Goal: Transaction & Acquisition: Purchase product/service

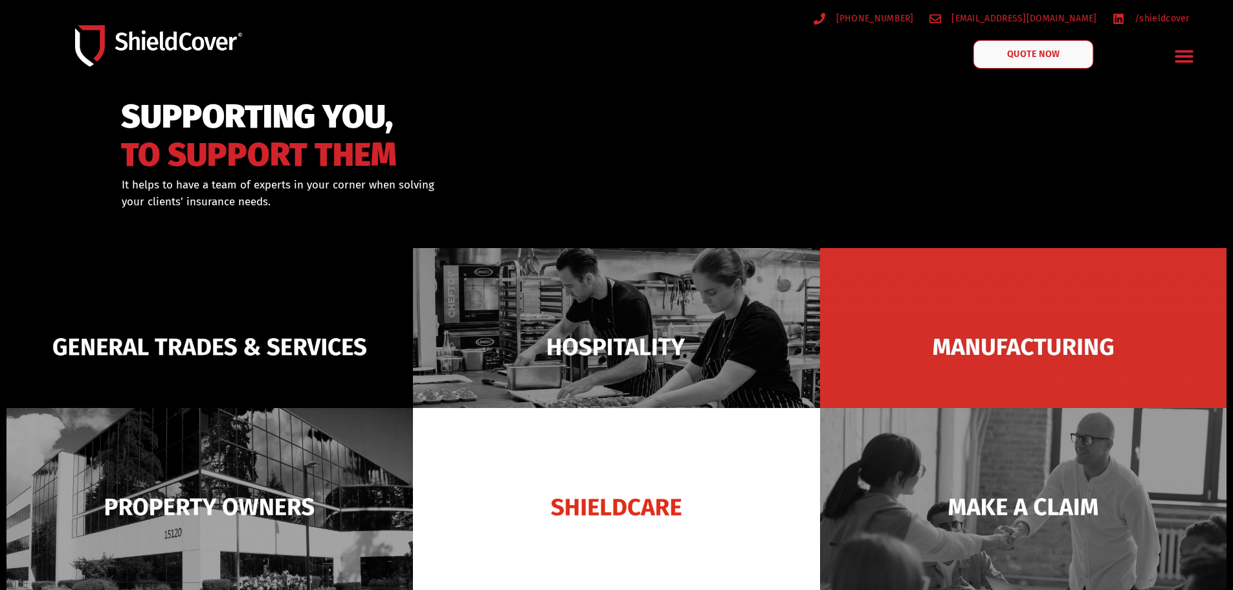
click at [1039, 54] on span "QUOTE NOW" at bounding box center [1033, 54] width 52 height 9
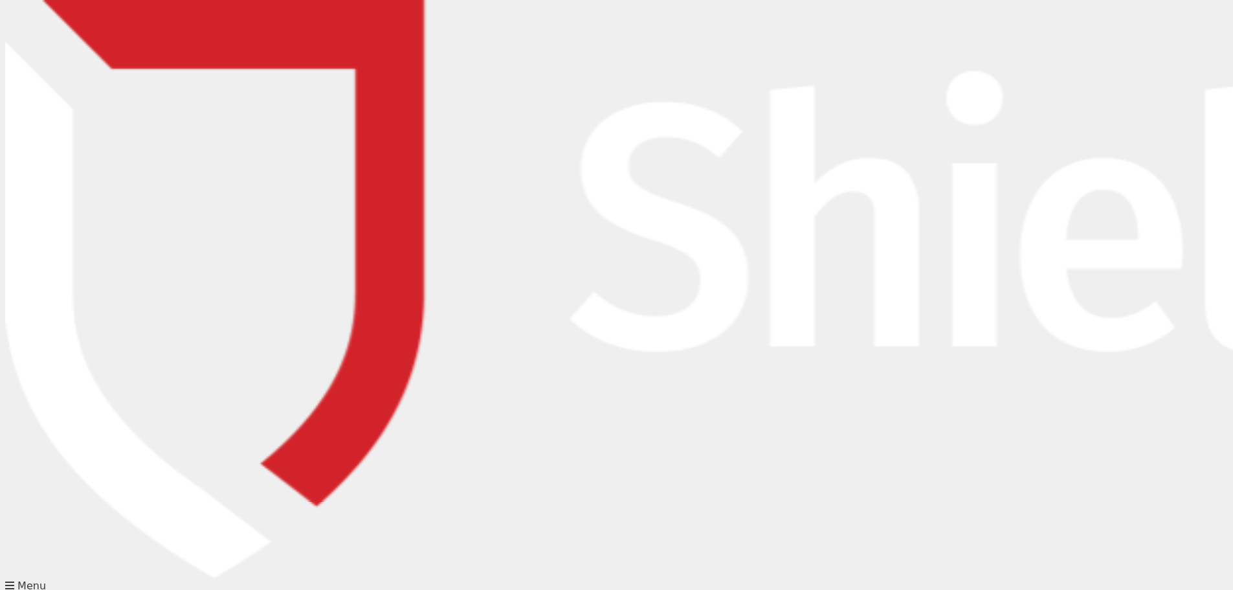
type input "[PERSON_NAME][EMAIL_ADDRESS][DOMAIN_NAME]"
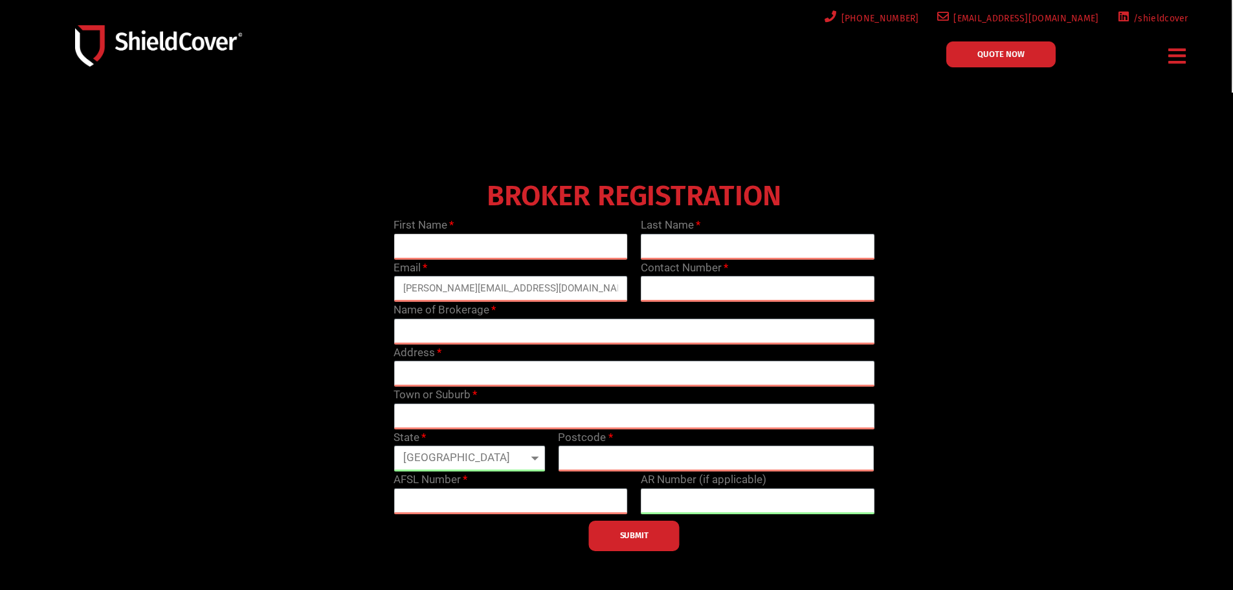
click at [511, 248] on input "text" at bounding box center [511, 247] width 234 height 26
type input "[PERSON_NAME]"
click at [1017, 47] on link "QUOTE NOW" at bounding box center [1000, 54] width 109 height 26
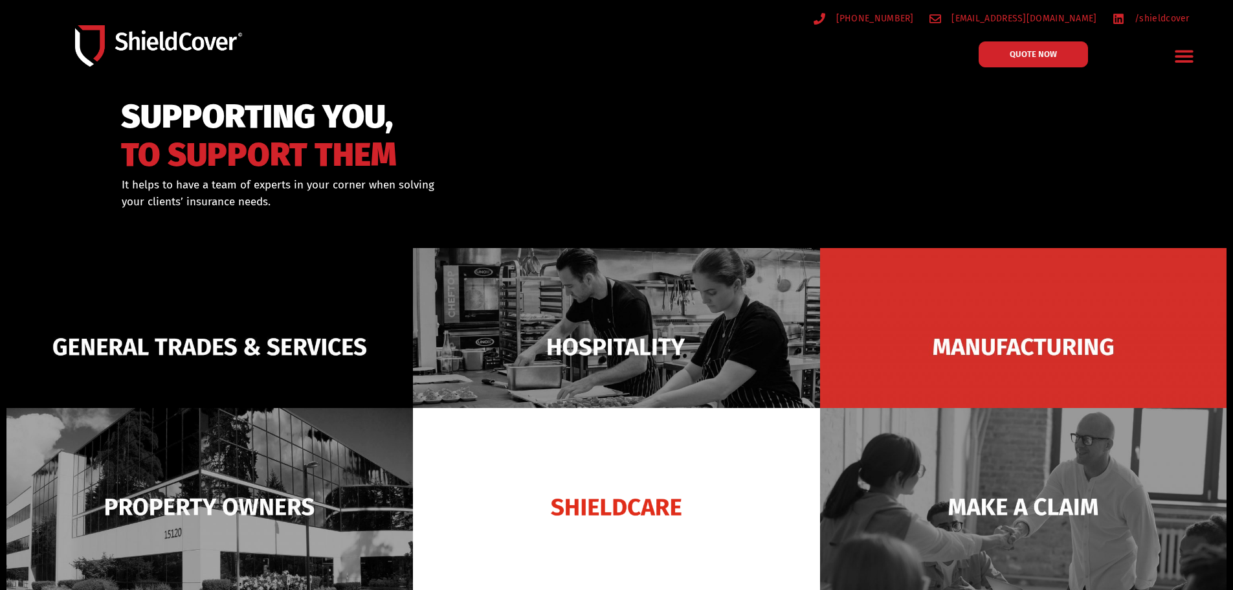
click at [1190, 57] on icon "Menu Toggle" at bounding box center [1184, 56] width 18 height 12
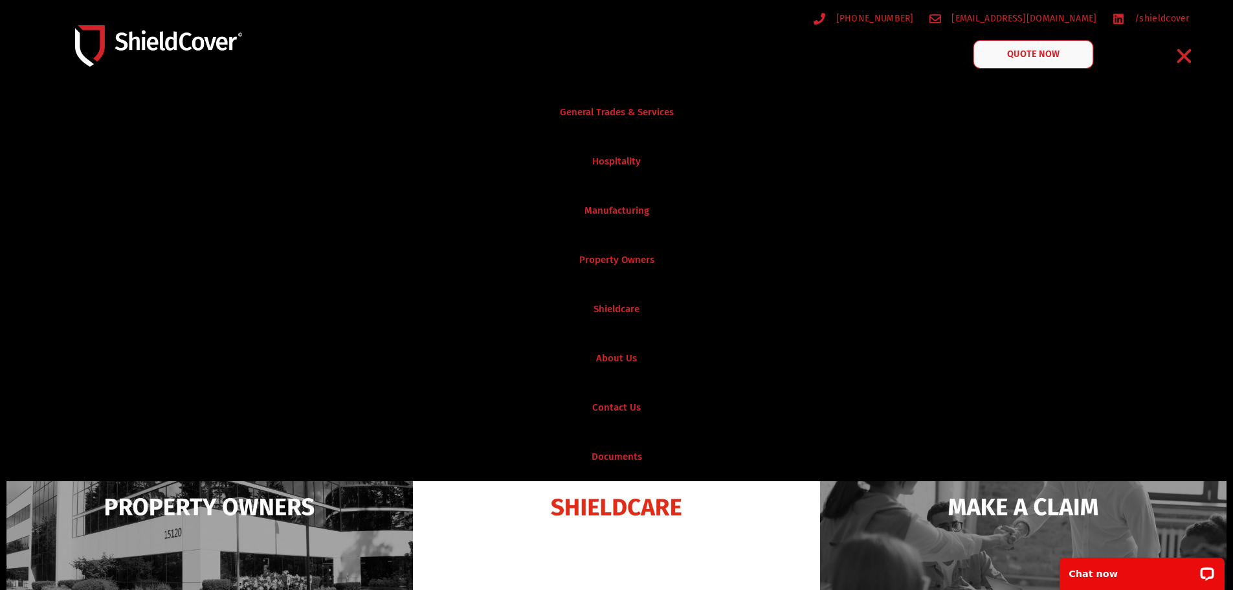
click at [1041, 52] on span "QUOTE NOW" at bounding box center [1033, 54] width 52 height 9
